Goal: Navigation & Orientation: Find specific page/section

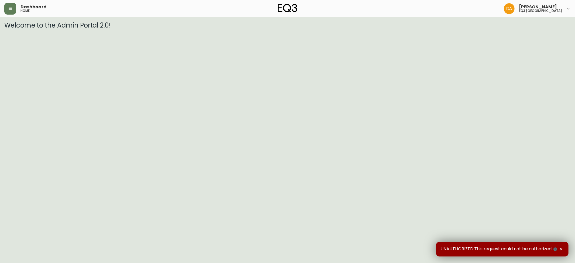
click at [562, 249] on icon "button" at bounding box center [561, 249] width 4 height 4
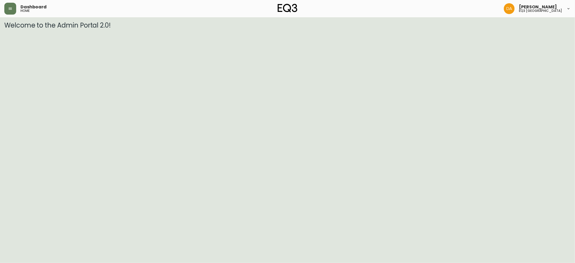
click at [265, 29] on html "Dashboard home [PERSON_NAME] eq3 [GEOGRAPHIC_DATA] Welcome to the Admin Portal …" at bounding box center [287, 14] width 575 height 29
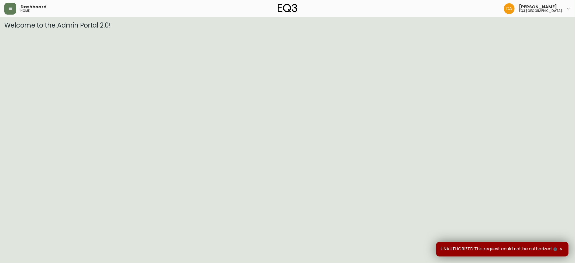
click at [195, 29] on html "Dashboard home [PERSON_NAME] eq3 [GEOGRAPHIC_DATA] Welcome to the Admin Portal …" at bounding box center [287, 14] width 575 height 29
